Goal: Check status: Check status

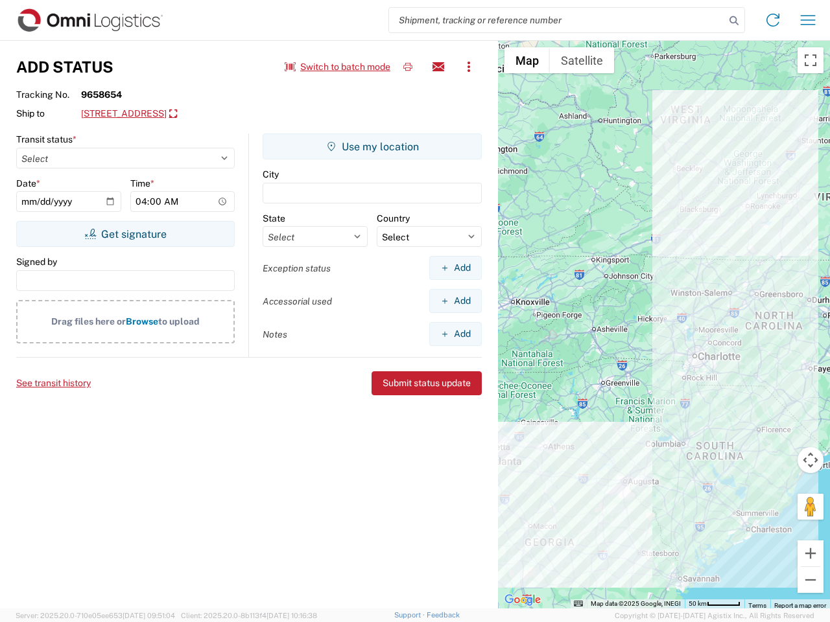
click at [557, 20] on input "search" at bounding box center [557, 20] width 336 height 25
click at [734, 21] on icon at bounding box center [734, 21] width 18 height 18
click at [773, 20] on icon at bounding box center [773, 20] width 21 height 21
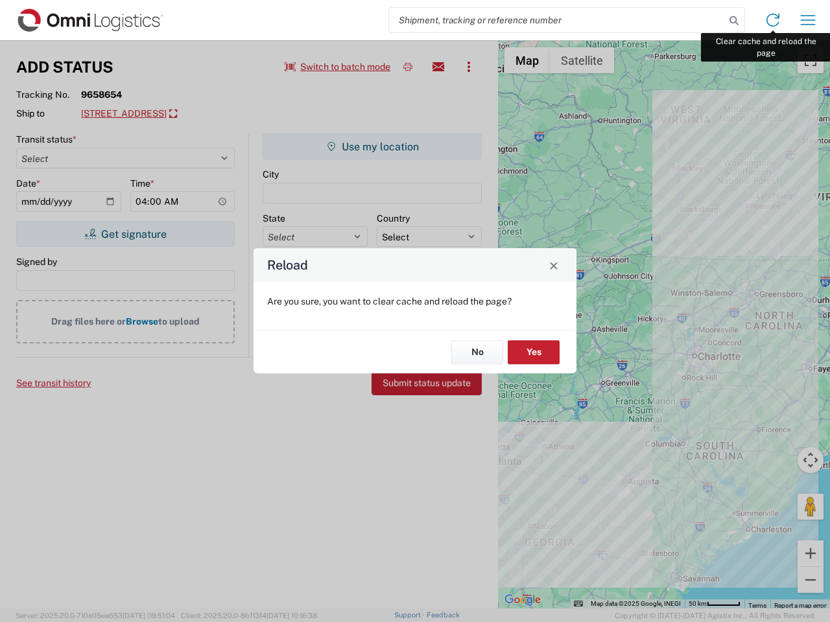
click at [808, 20] on div "Reload Are you sure, you want to clear cache and reload the page? No Yes" at bounding box center [415, 311] width 830 height 622
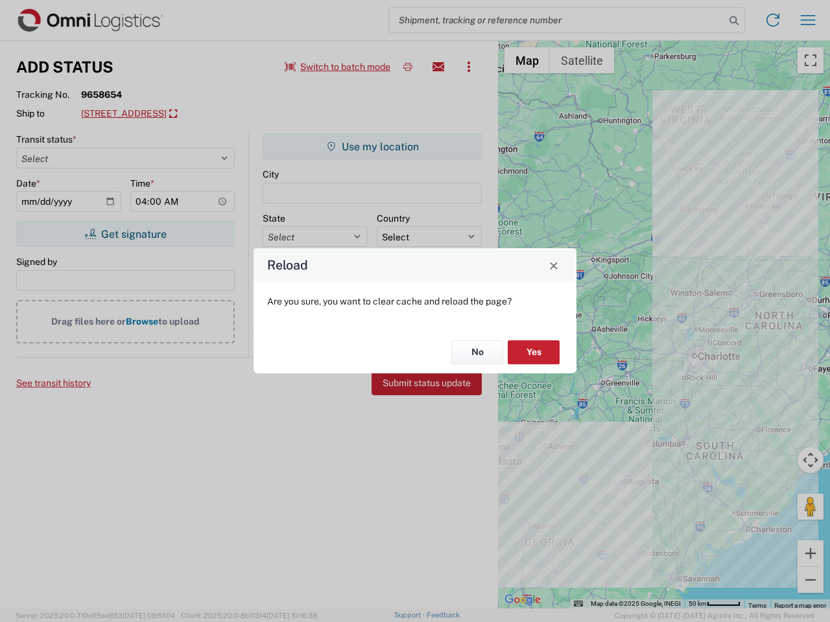
click at [338, 67] on div "Reload Are you sure, you want to clear cache and reload the page? No Yes" at bounding box center [415, 311] width 830 height 622
click at [408, 67] on div "Reload Are you sure, you want to clear cache and reload the page? No Yes" at bounding box center [415, 311] width 830 height 622
click at [438, 67] on div "Reload Are you sure, you want to clear cache and reload the page? No Yes" at bounding box center [415, 311] width 830 height 622
click at [469, 67] on div "Reload Are you sure, you want to clear cache and reload the page? No Yes" at bounding box center [415, 311] width 830 height 622
click at [178, 114] on div "Reload Are you sure, you want to clear cache and reload the page? No Yes" at bounding box center [415, 311] width 830 height 622
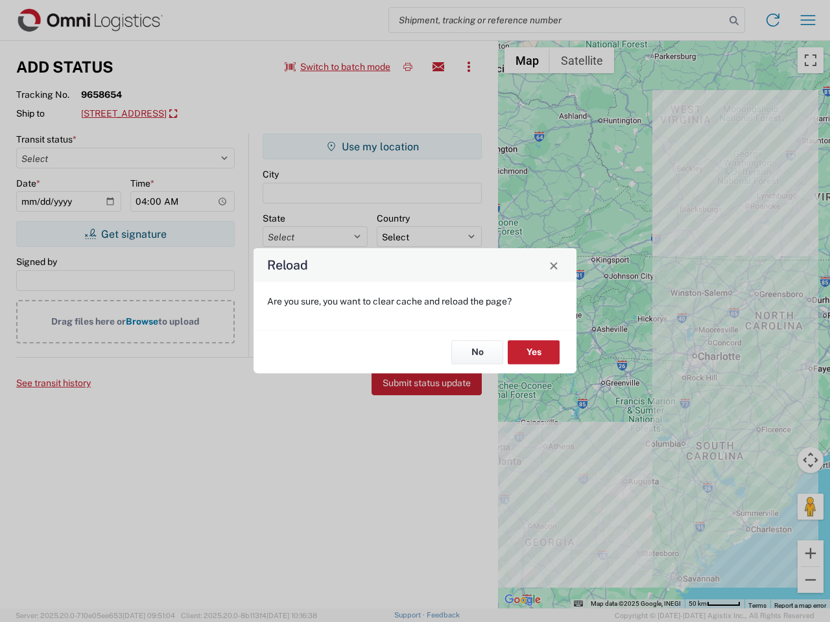
click at [125, 234] on div "Reload Are you sure, you want to clear cache and reload the page? No Yes" at bounding box center [415, 311] width 830 height 622
